Goal: Information Seeking & Learning: Learn about a topic

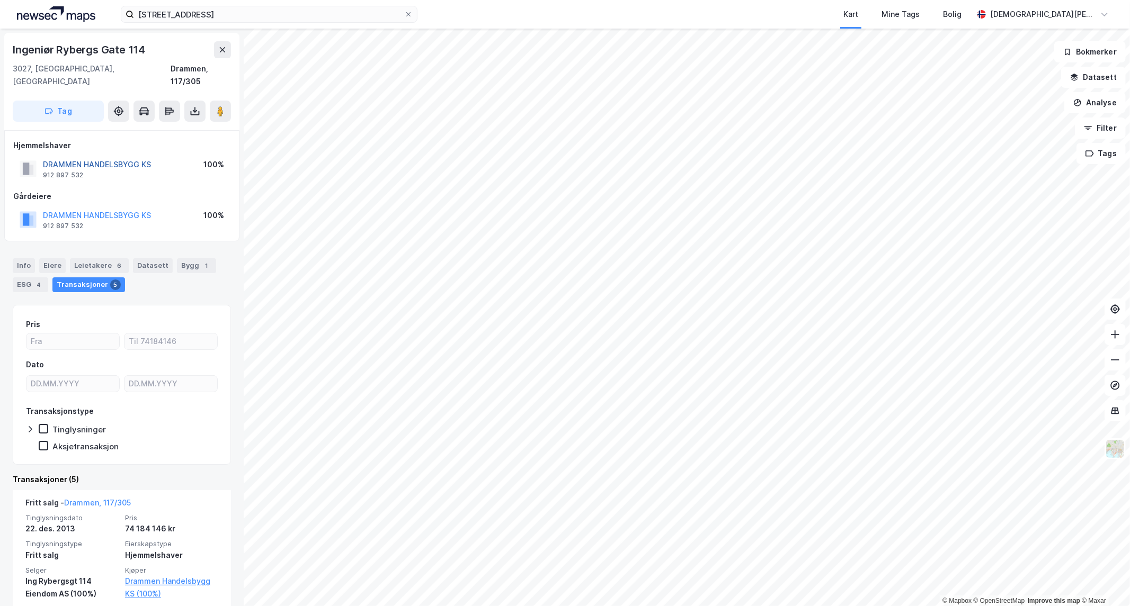
click at [0, 0] on button "DRAMMEN HANDELSBYGG KS" at bounding box center [0, 0] width 0 height 0
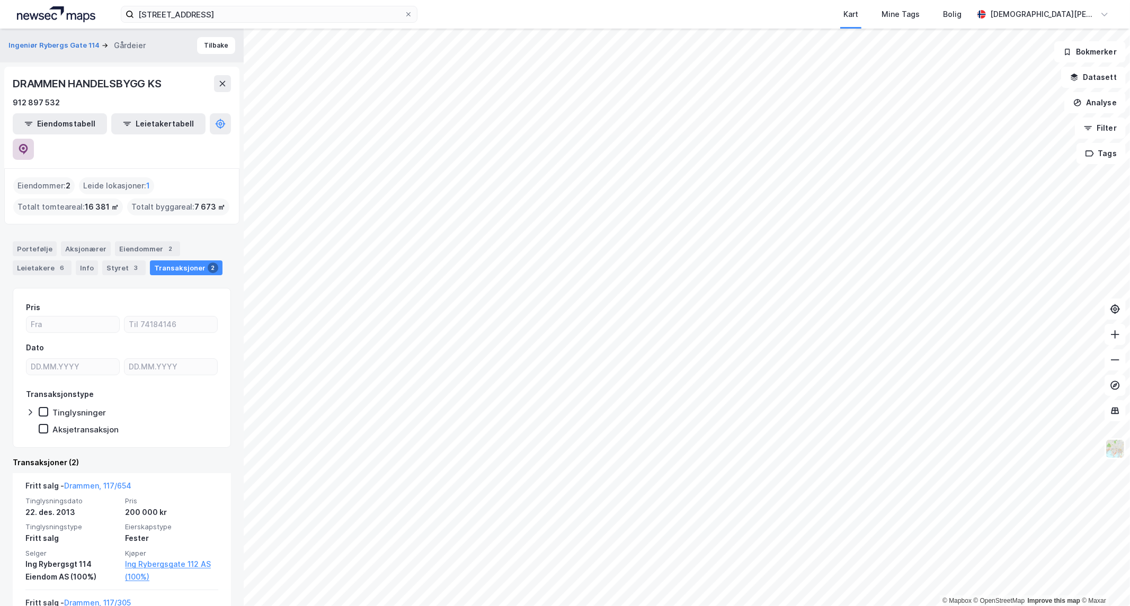
click at [34, 139] on button at bounding box center [23, 149] width 21 height 21
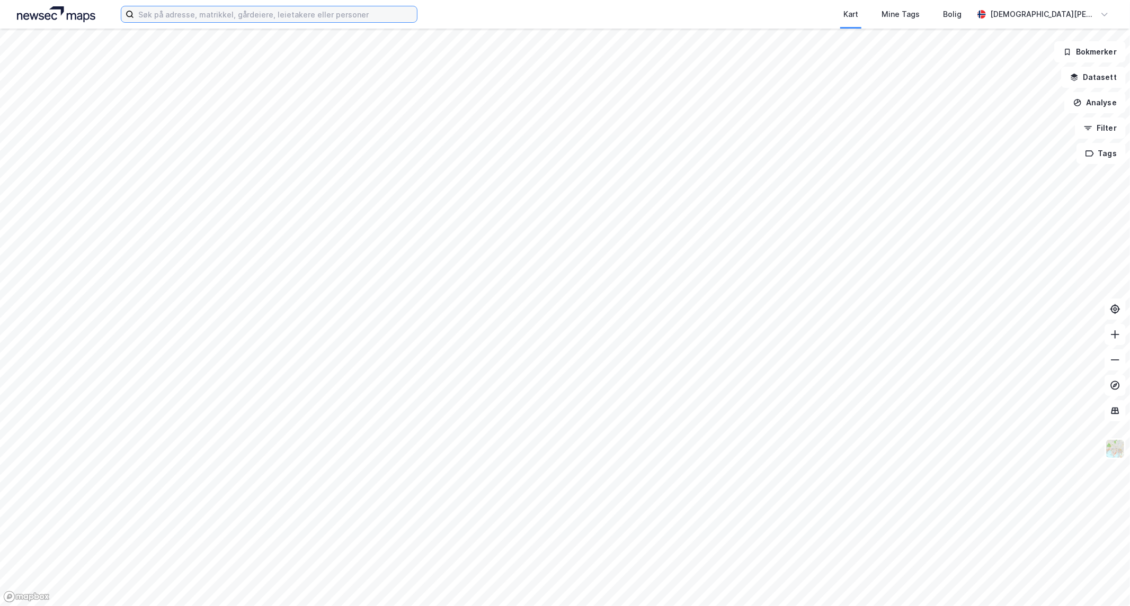
click at [181, 13] on input at bounding box center [275, 14] width 283 height 16
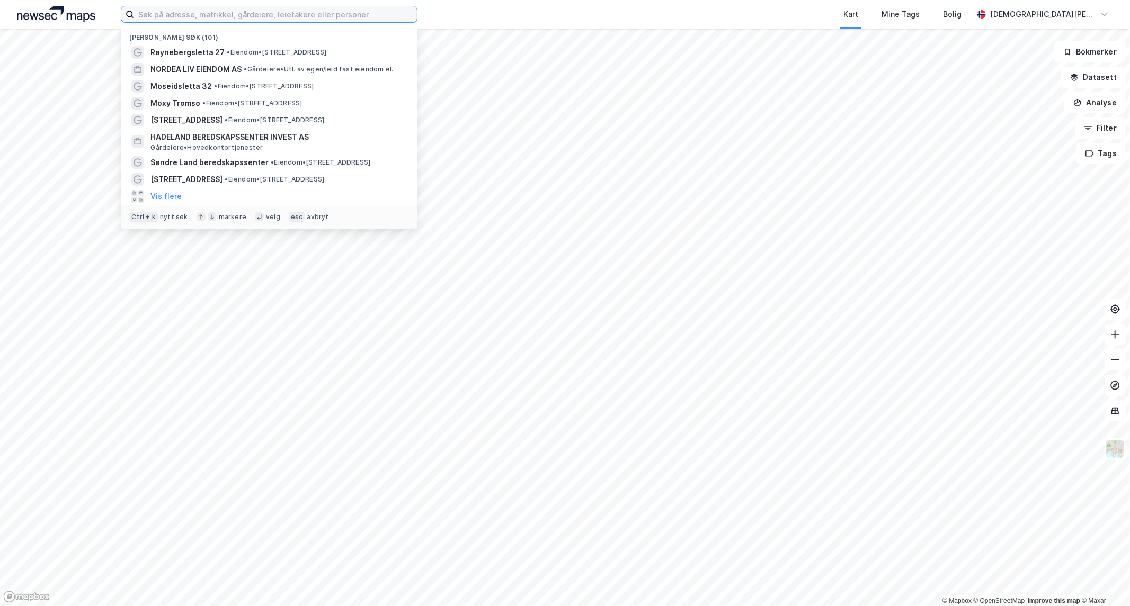
paste input "Per Kroghs vei 1"
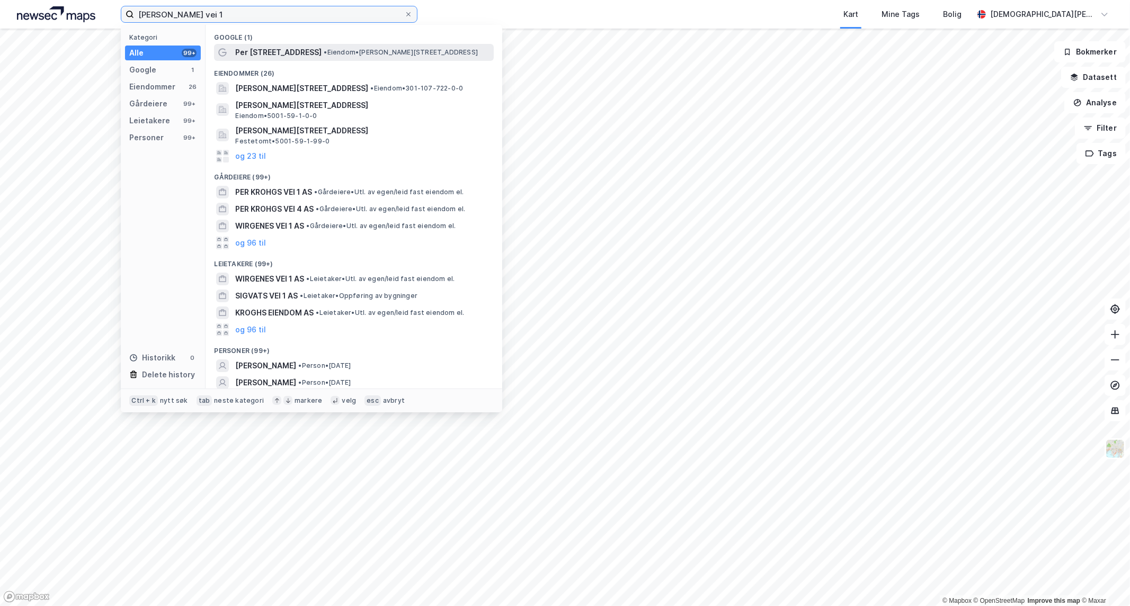
type input "Per Kroghs vei 1"
click at [287, 49] on span "Per Krohgs vei 1" at bounding box center [278, 52] width 86 height 13
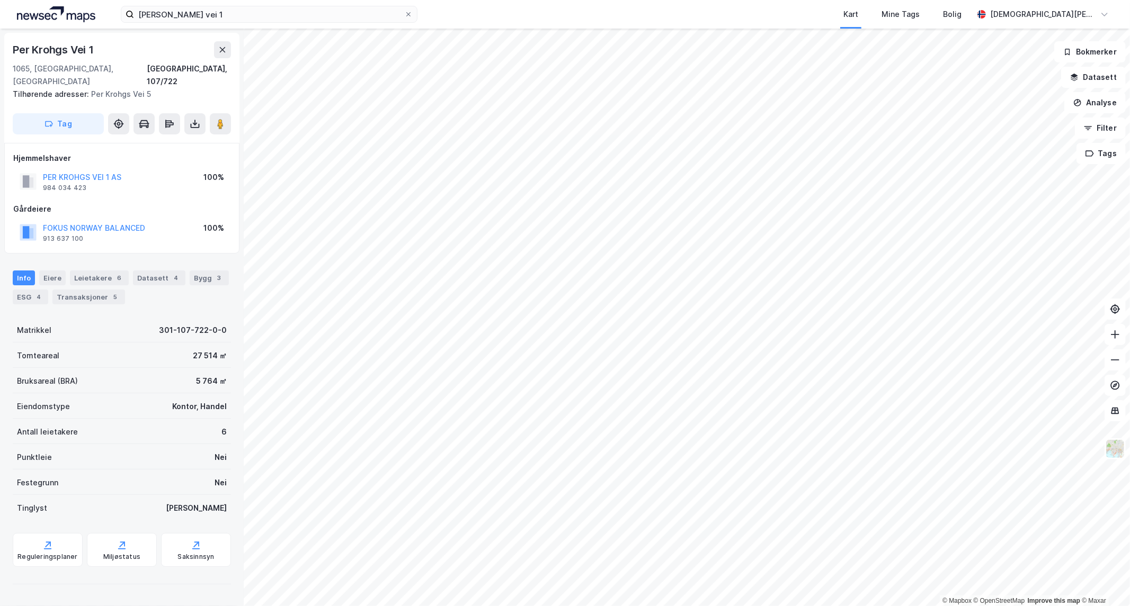
click at [97, 292] on div "Info Eiere Leietakere 6 Datasett 4 Bygg 3 ESG 4 Transaksjoner 5" at bounding box center [122, 283] width 244 height 51
click at [98, 290] on div "Transaksjoner 5" at bounding box center [88, 297] width 73 height 15
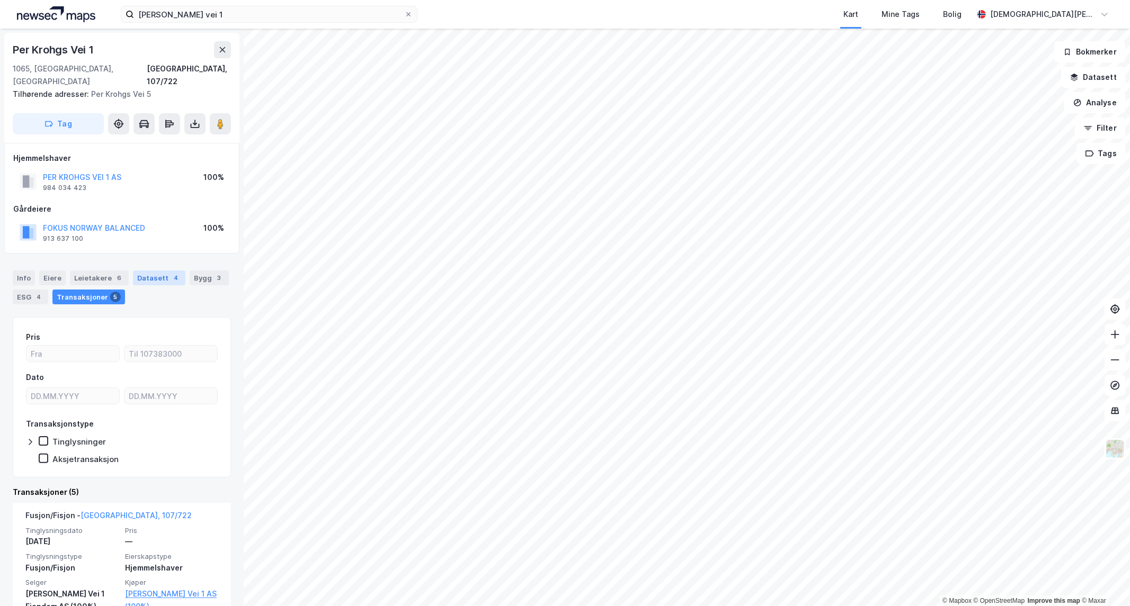
click at [155, 271] on div "Datasett 4" at bounding box center [159, 278] width 52 height 15
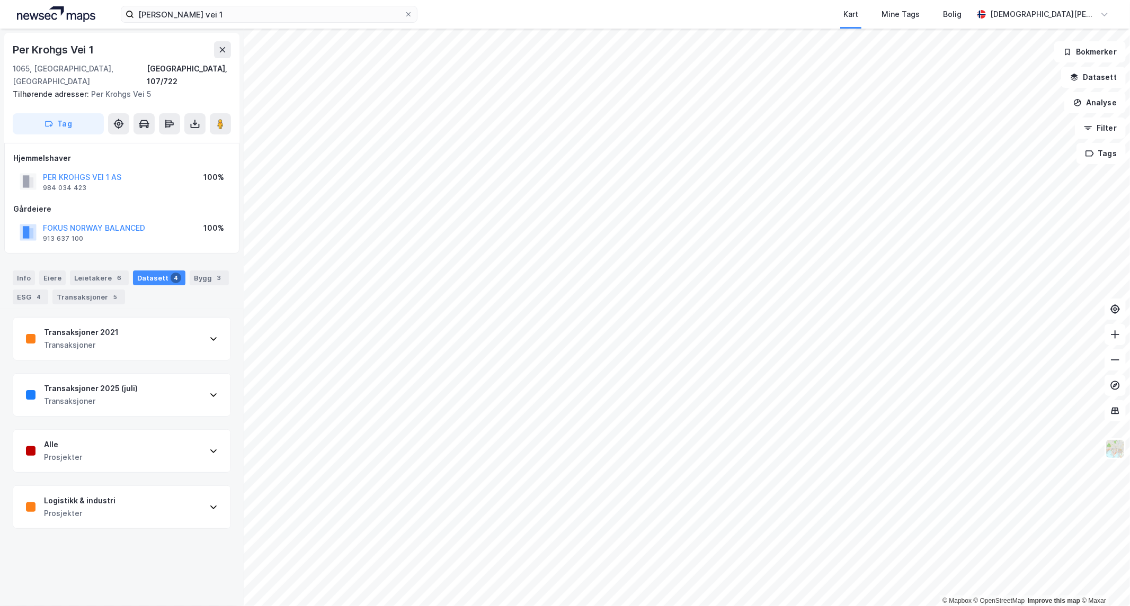
click at [149, 325] on div "Transaksjoner 2021 Transaksjoner" at bounding box center [121, 339] width 217 height 42
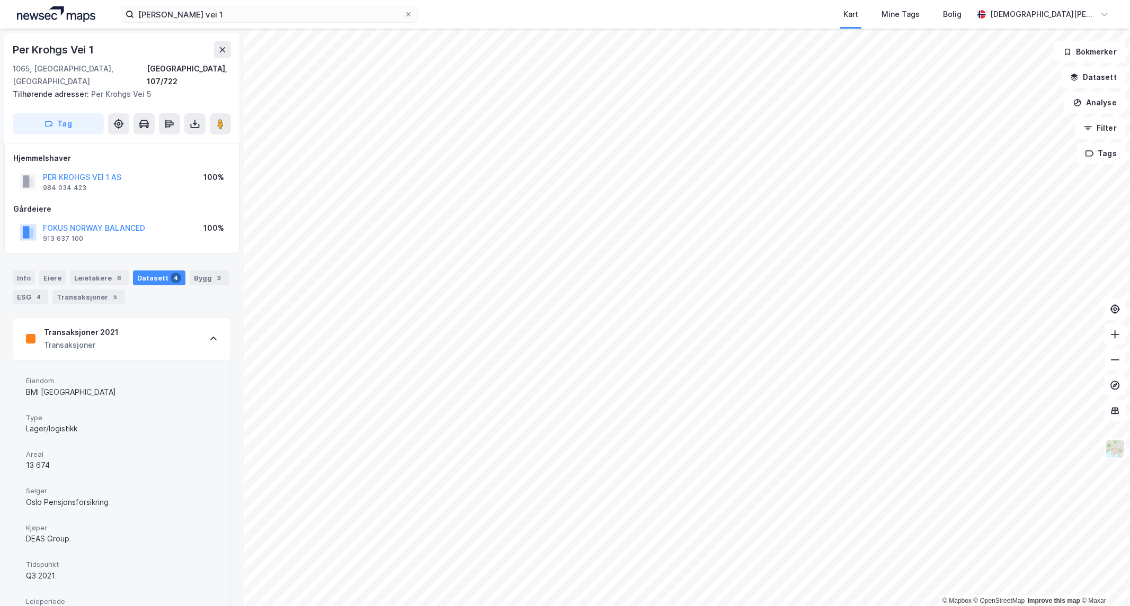
click at [149, 325] on div "Transaksjoner 2021 Transaksjoner" at bounding box center [121, 339] width 217 height 42
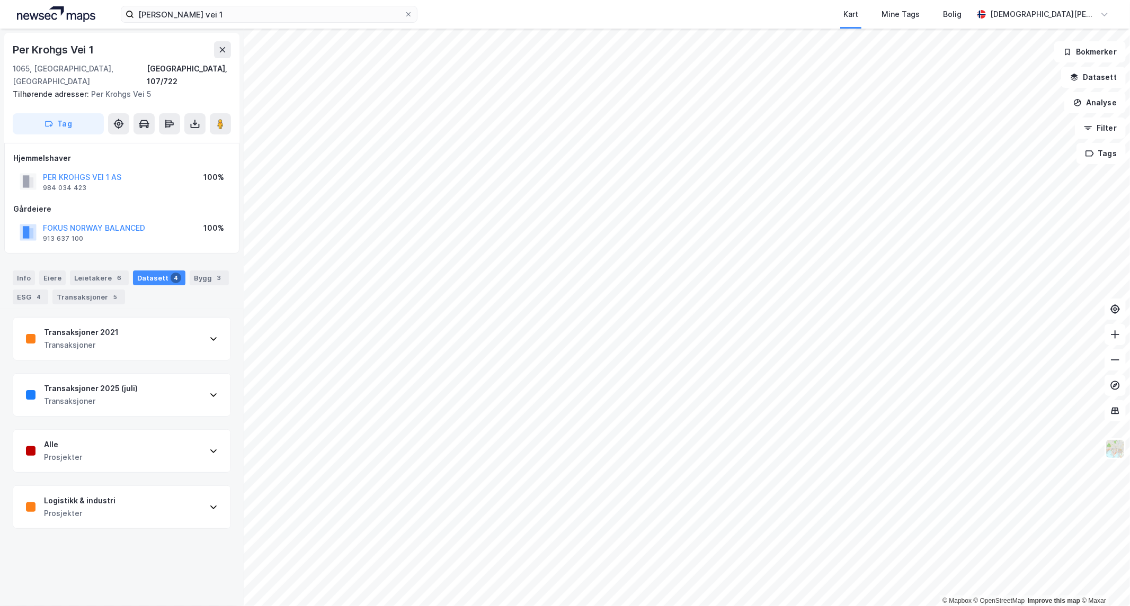
click at [163, 387] on div "Transaksjoner 2025 (juli) Transaksjoner" at bounding box center [121, 395] width 217 height 42
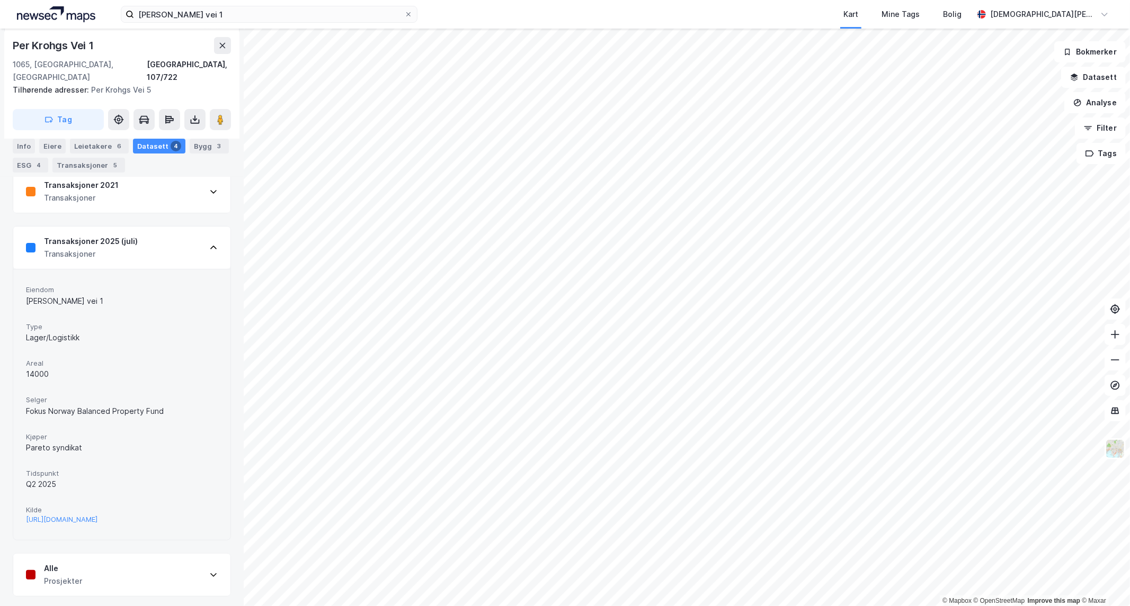
scroll to position [35, 0]
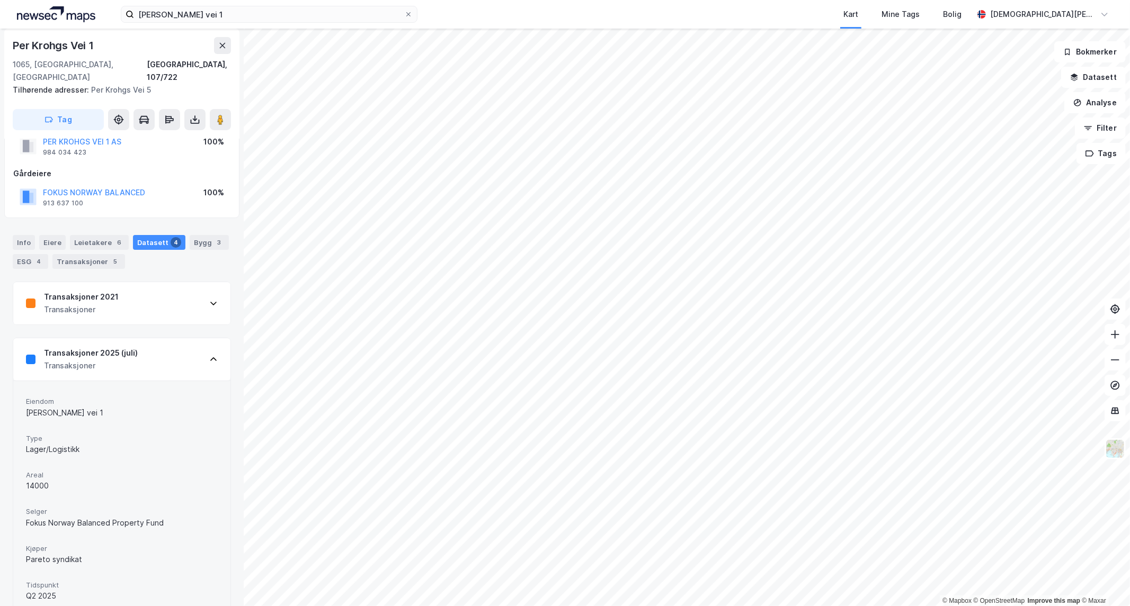
click at [141, 282] on div "Transaksjoner 2021 Transaksjoner" at bounding box center [121, 303] width 217 height 42
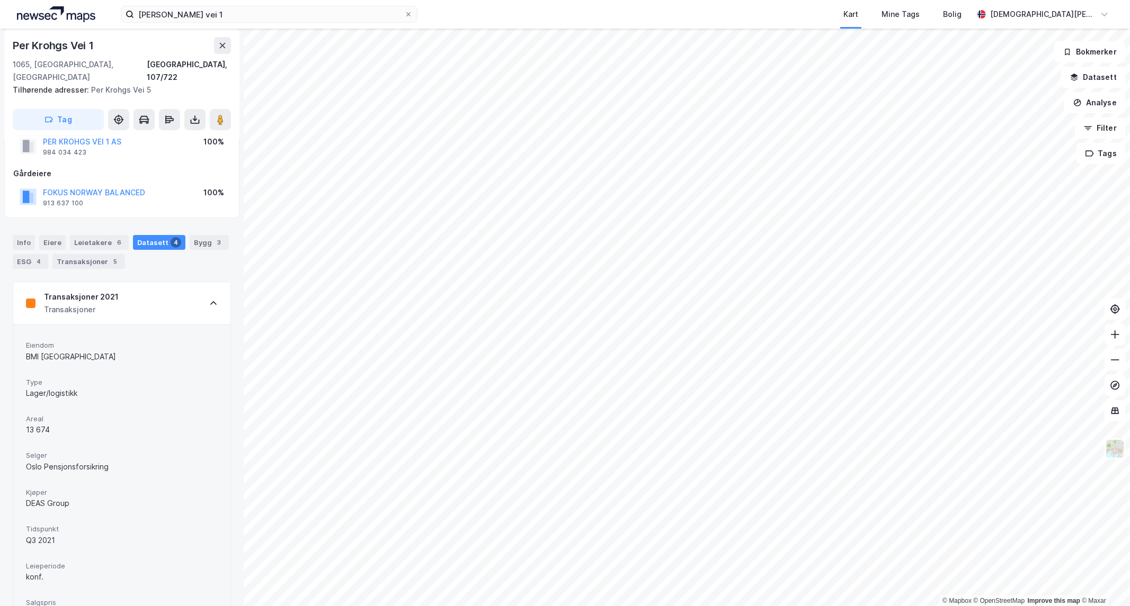
click at [162, 282] on div "Transaksjoner 2021 Transaksjoner" at bounding box center [121, 303] width 217 height 42
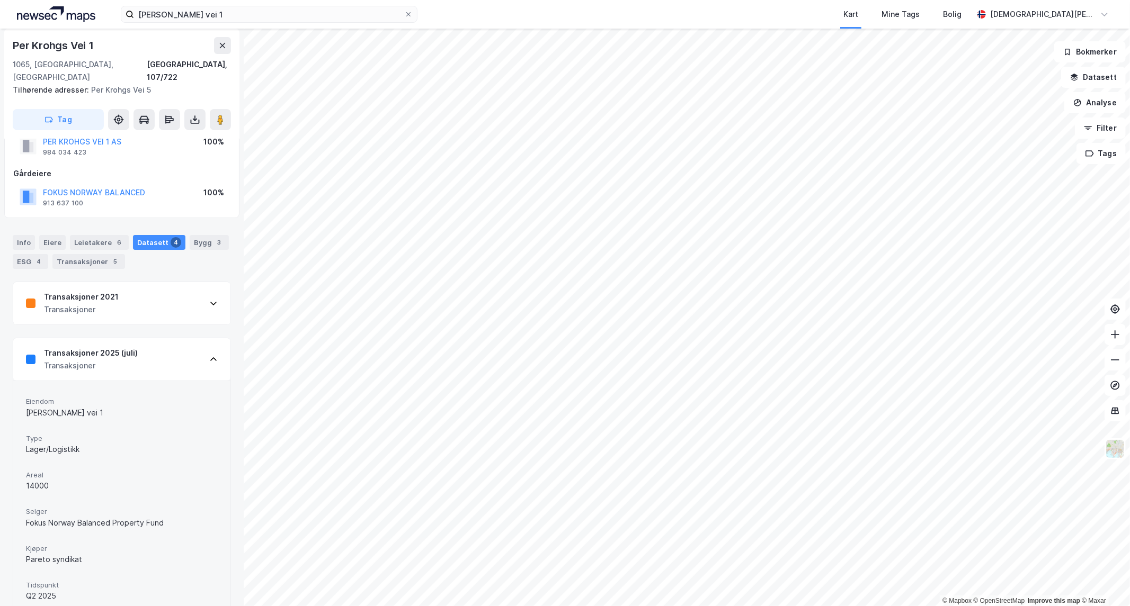
click at [183, 348] on div "Transaksjoner 2025 (juli) Transaksjoner" at bounding box center [121, 359] width 217 height 42
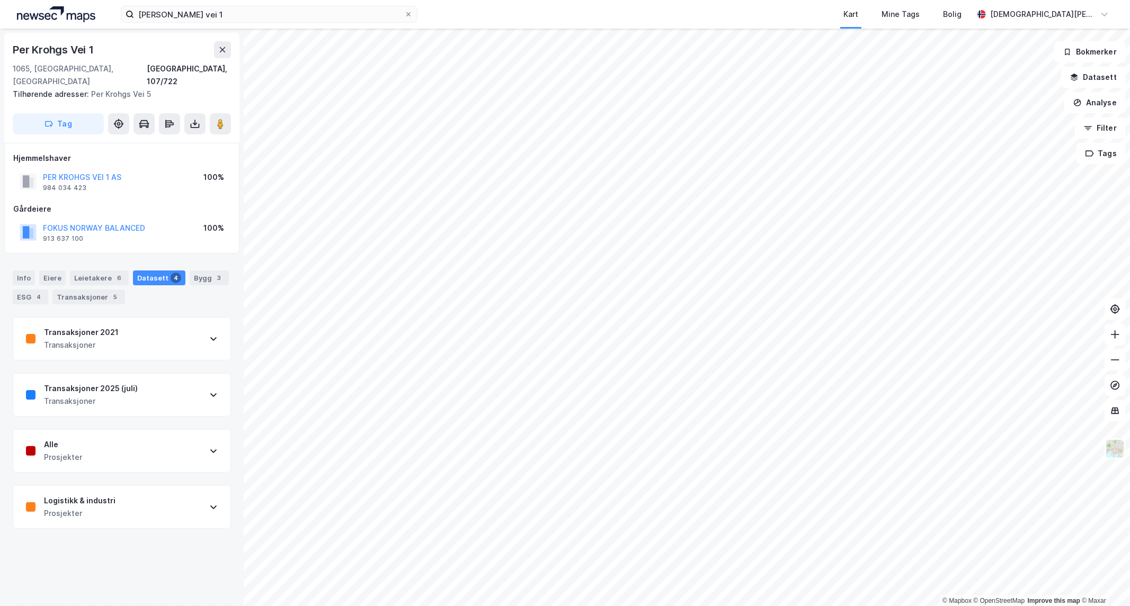
click at [157, 438] on div "Alle Prosjekter" at bounding box center [121, 451] width 217 height 42
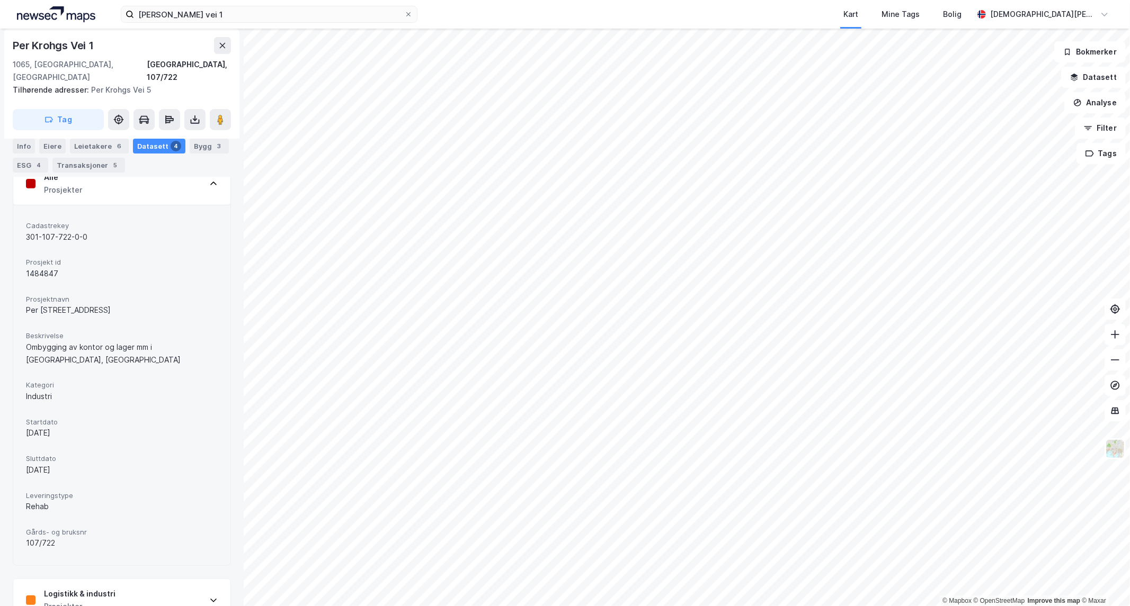
scroll to position [283, 0]
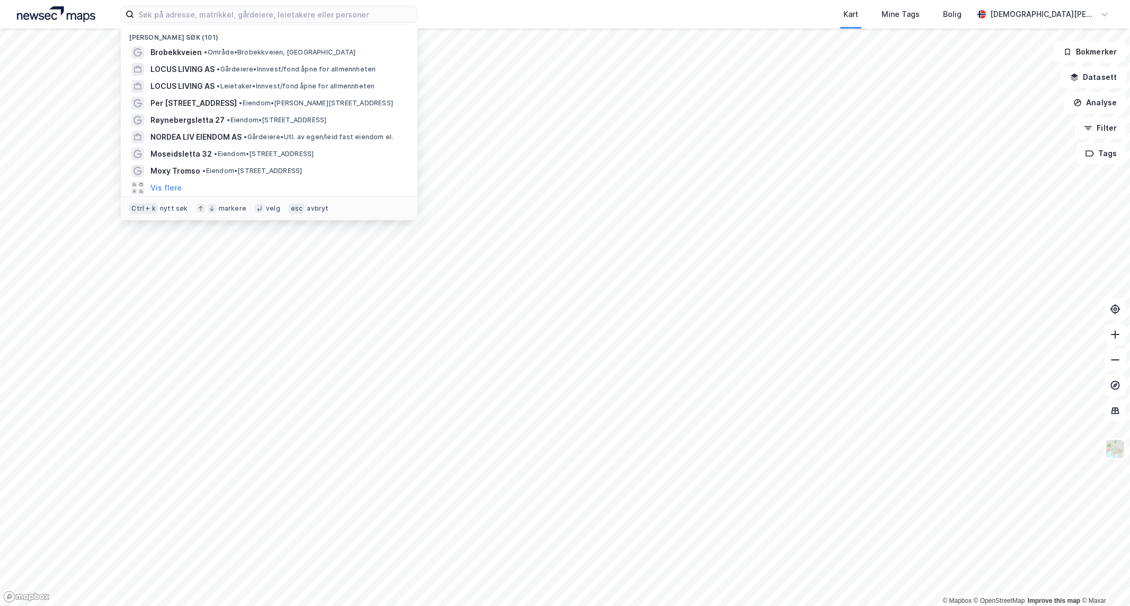
click at [377, 12] on input at bounding box center [275, 14] width 283 height 16
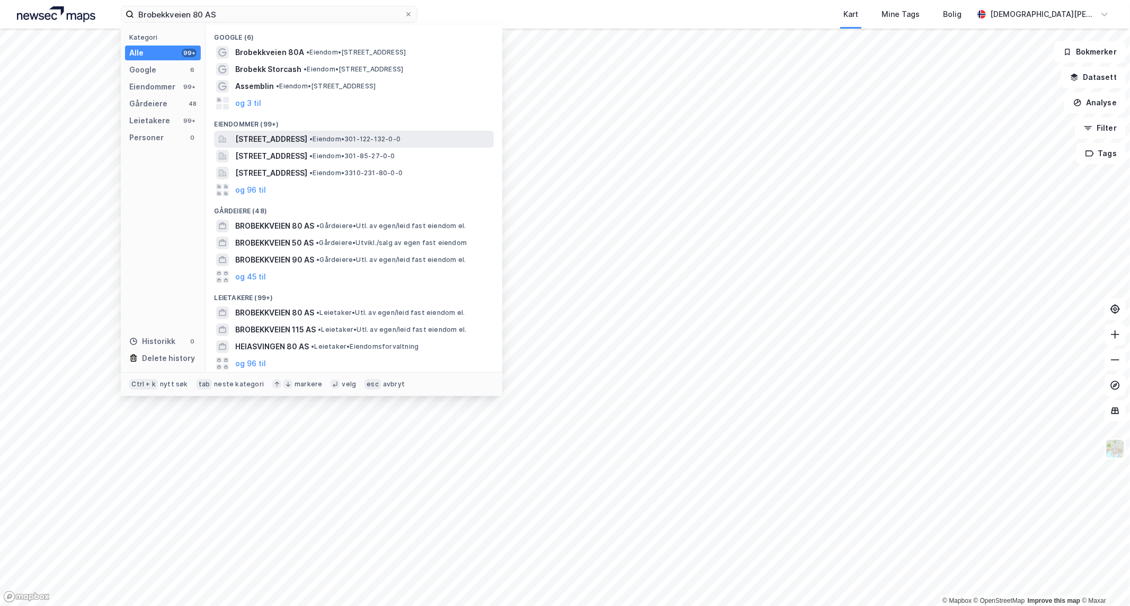
type input "Brobekkveien 80 AS"
click at [307, 133] on span "Brobekkveien 80, 0582, OSLO, OSLO" at bounding box center [271, 139] width 72 height 13
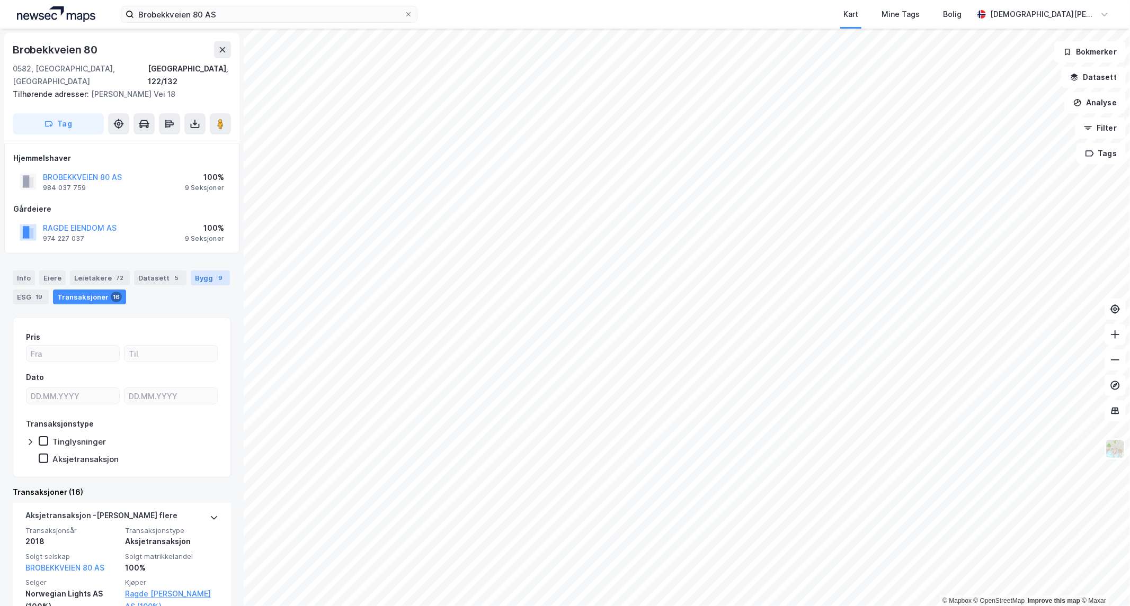
click at [191, 271] on div "Bygg 9" at bounding box center [210, 278] width 39 height 15
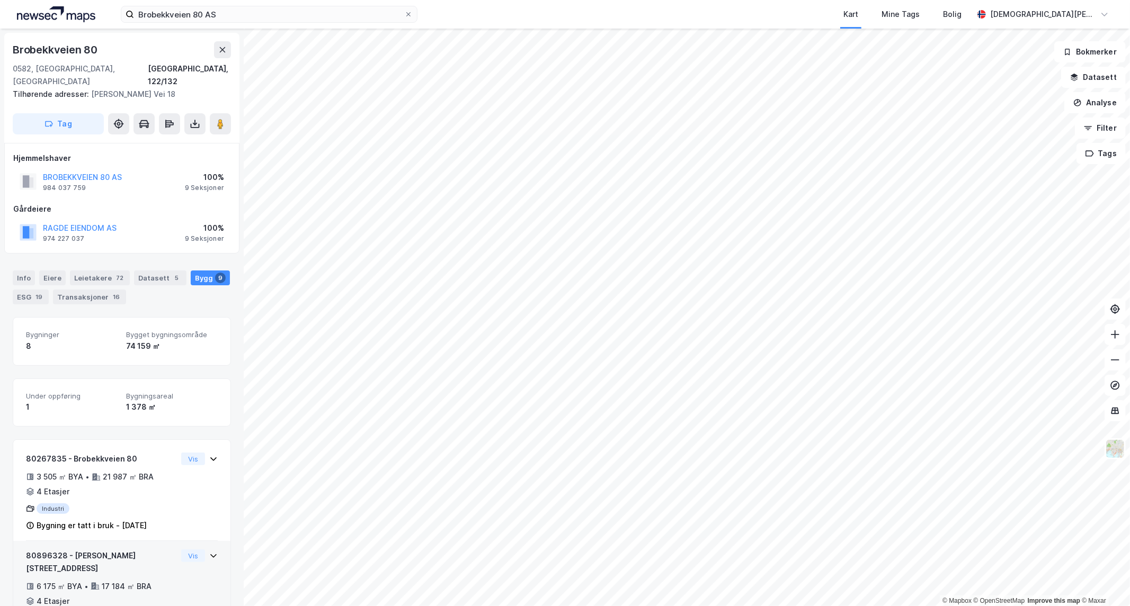
scroll to position [259, 0]
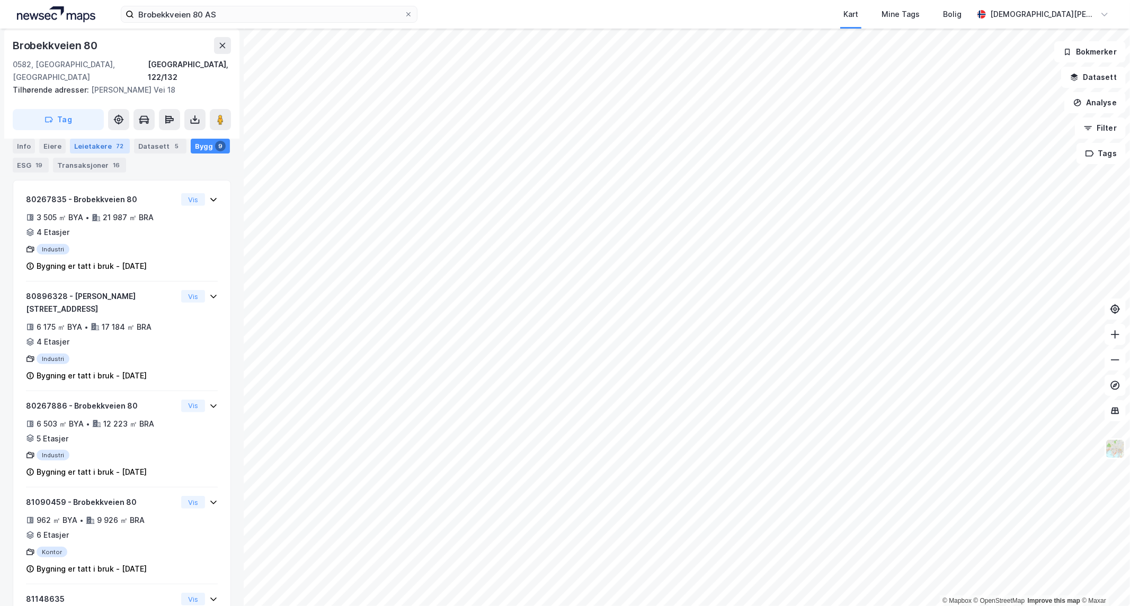
click at [101, 146] on div "Leietakere 72" at bounding box center [100, 146] width 60 height 15
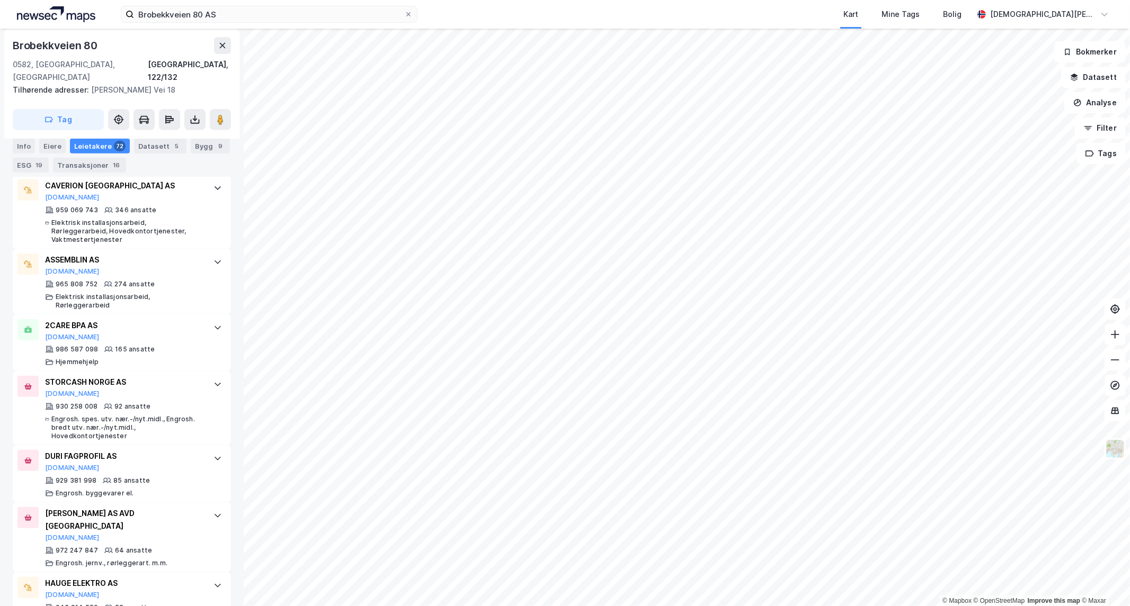
scroll to position [353, 0]
